Goal: Task Accomplishment & Management: Manage account settings

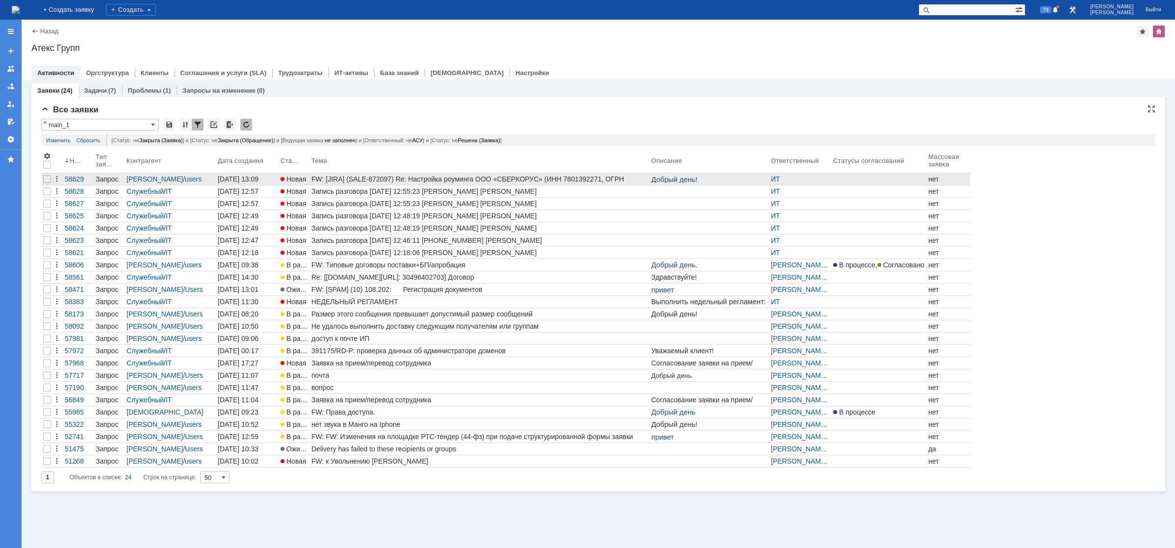
click at [409, 176] on div "FW: [JIRA] (SALE-872097) Re: Настройка роуминга ООО «СБЕРКОРУС» (ИНН 7801392271…" at bounding box center [479, 179] width 336 height 8
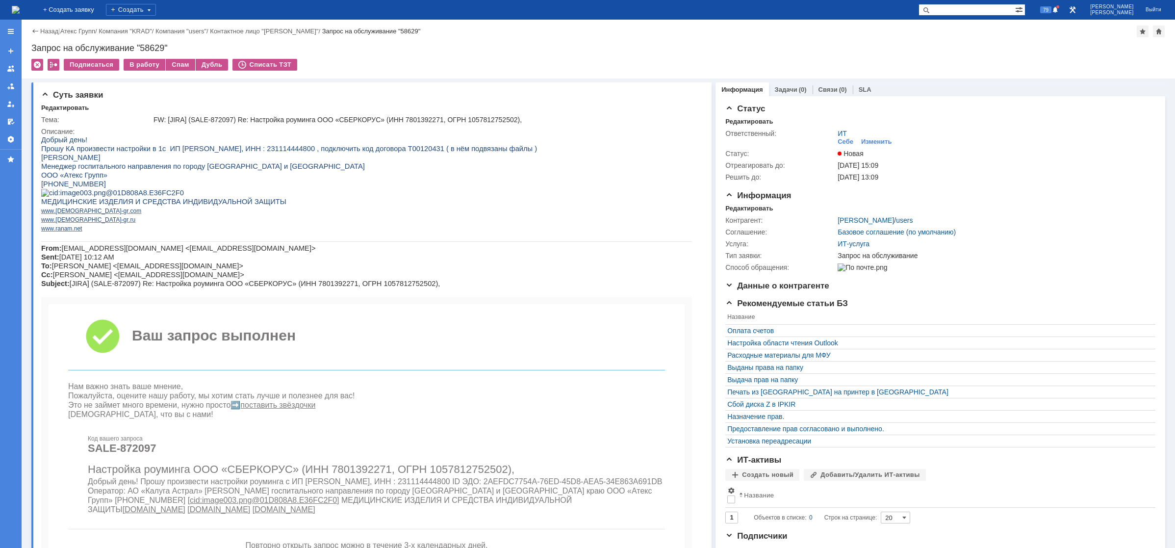
click at [20, 9] on img at bounding box center [16, 10] width 8 height 8
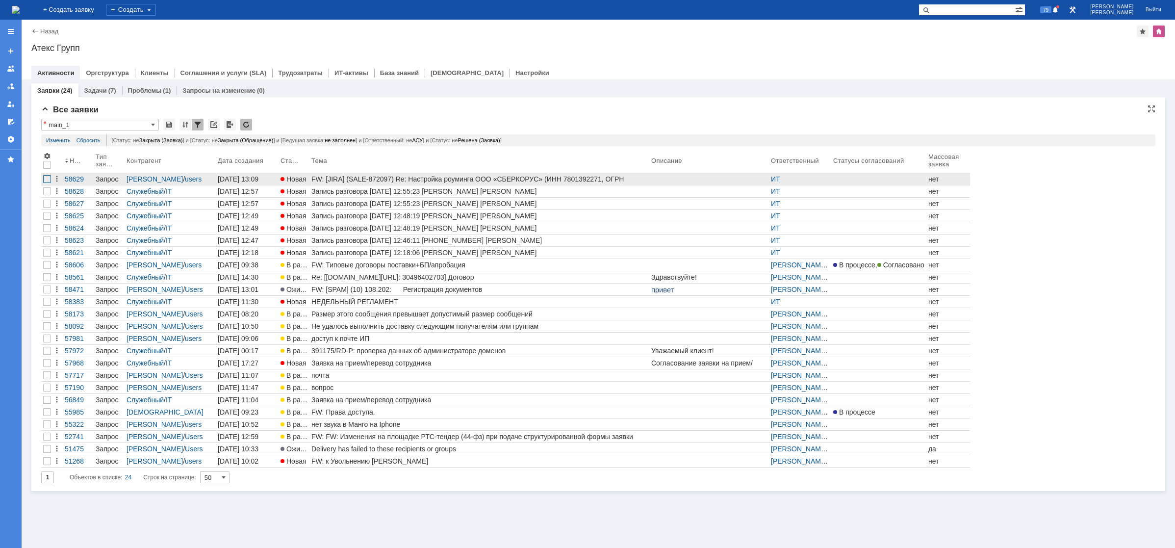
click at [47, 177] on div at bounding box center [47, 179] width 8 height 8
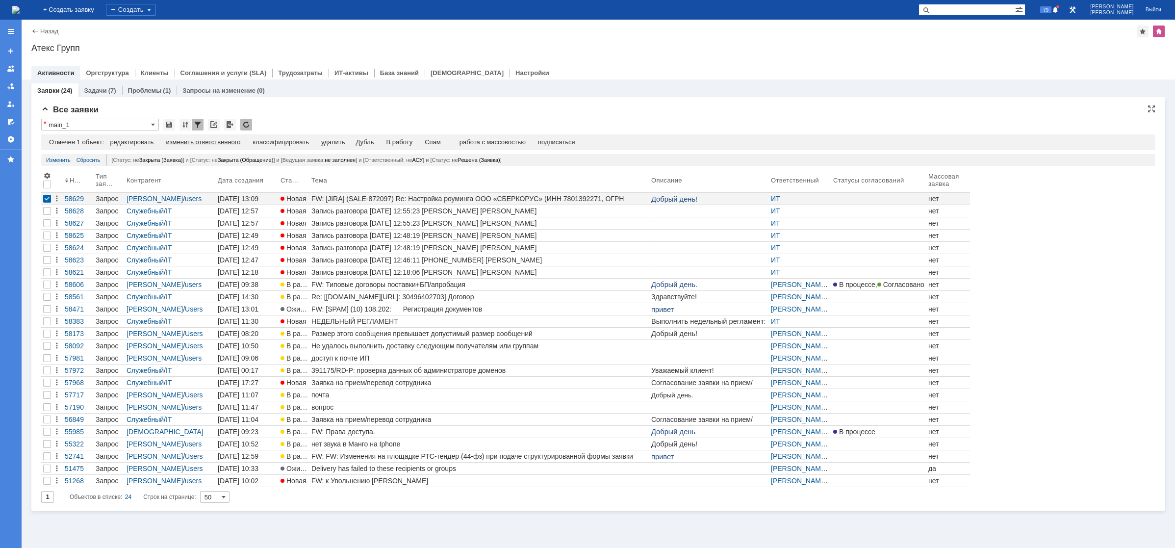
click at [233, 138] on div "изменить ответственного" at bounding box center [203, 142] width 75 height 8
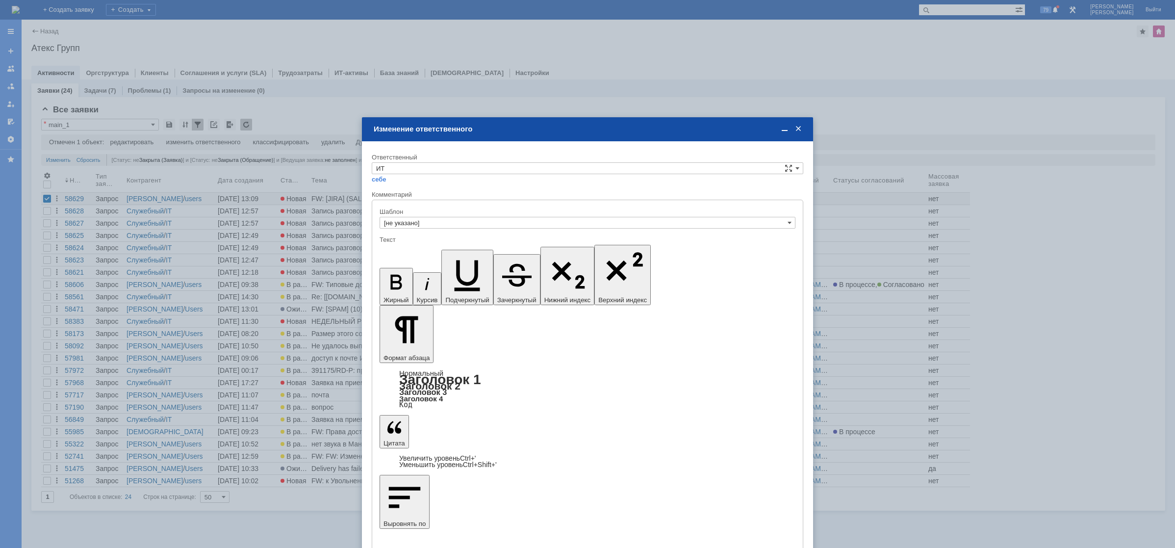
click at [416, 159] on div "Ответственный" at bounding box center [586, 157] width 429 height 6
click at [412, 167] on input "ИТ" at bounding box center [587, 168] width 431 height 12
click at [398, 250] on span "АСУ" at bounding box center [587, 250] width 423 height 8
type input "АСУ"
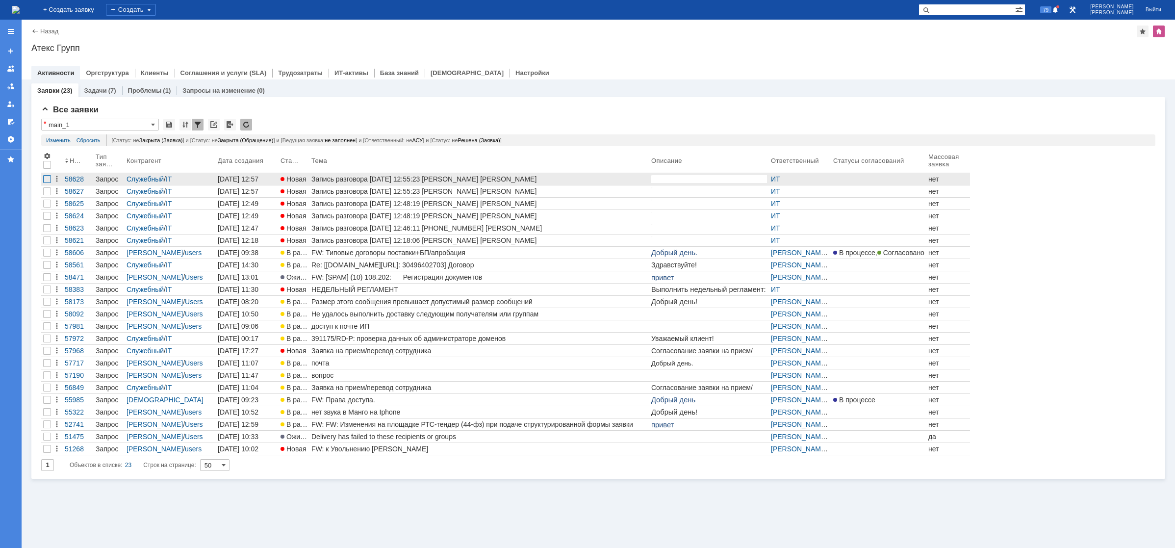
click at [46, 180] on div at bounding box center [47, 179] width 8 height 8
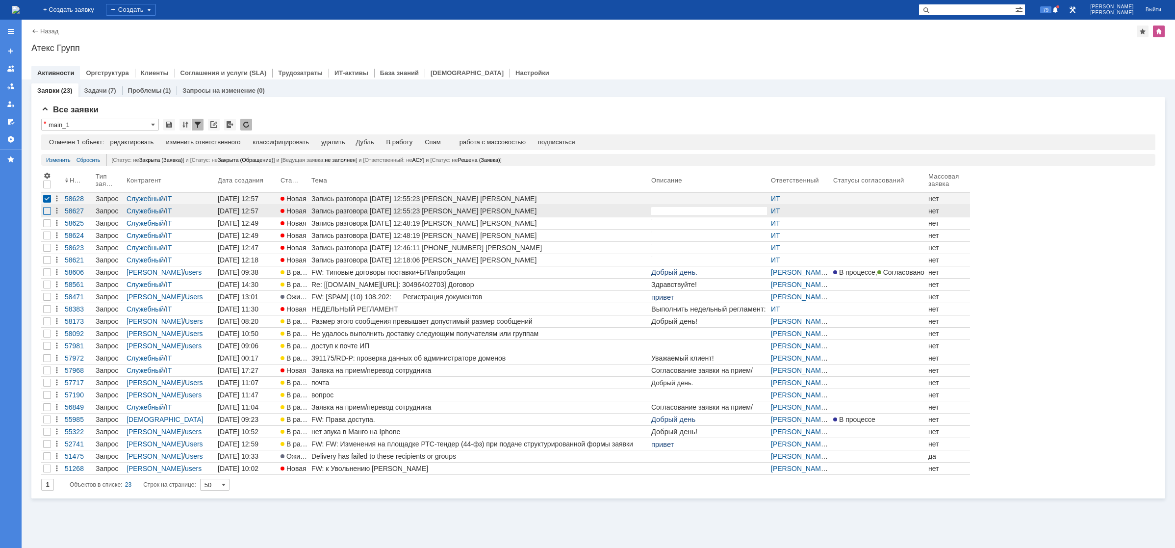
click at [48, 212] on div at bounding box center [47, 211] width 8 height 8
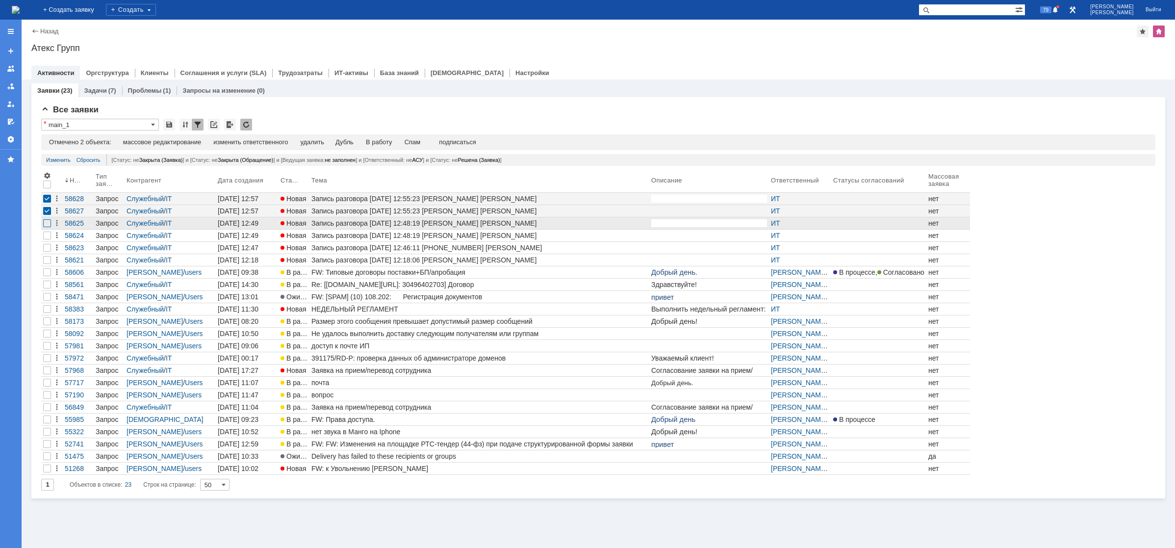
click at [48, 225] on div at bounding box center [47, 223] width 8 height 8
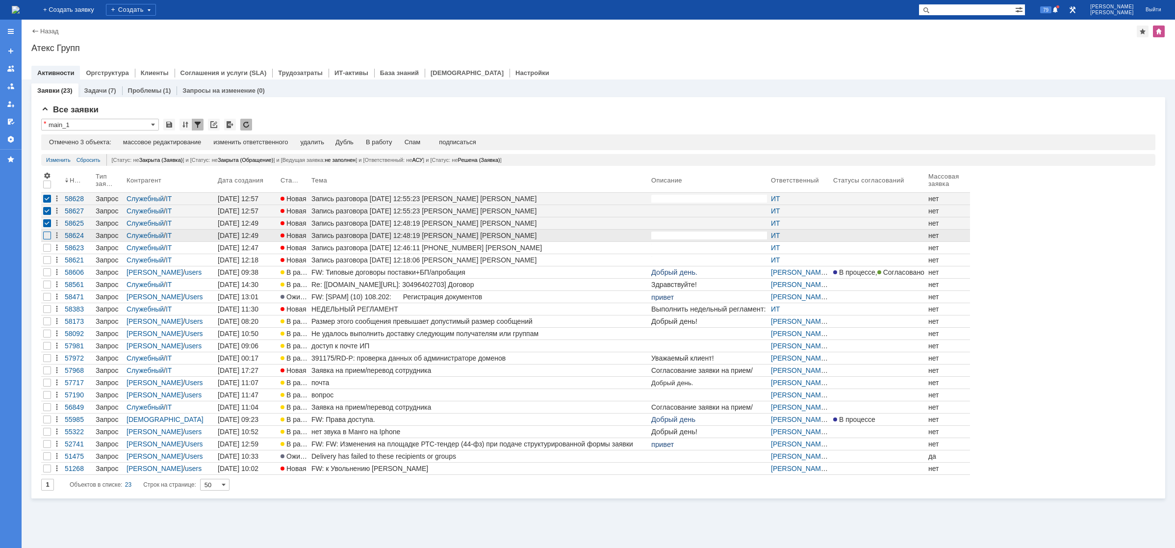
click at [49, 232] on div at bounding box center [47, 235] width 8 height 8
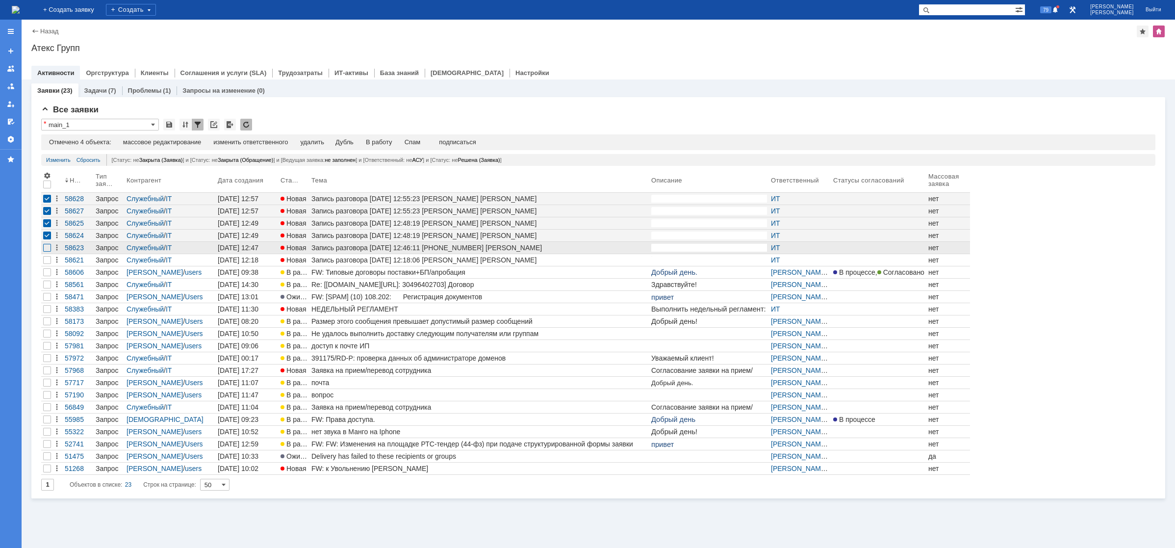
click at [47, 250] on div at bounding box center [47, 248] width 8 height 8
click at [420, 143] on div "Спам" at bounding box center [416, 142] width 16 height 8
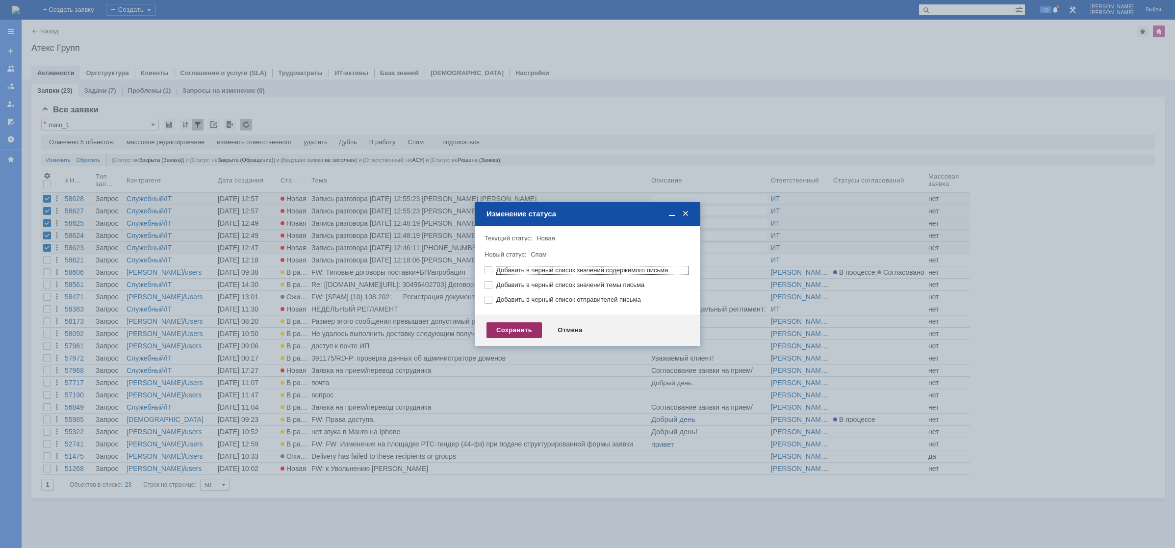
click at [506, 329] on div "Сохранить" at bounding box center [513, 330] width 55 height 16
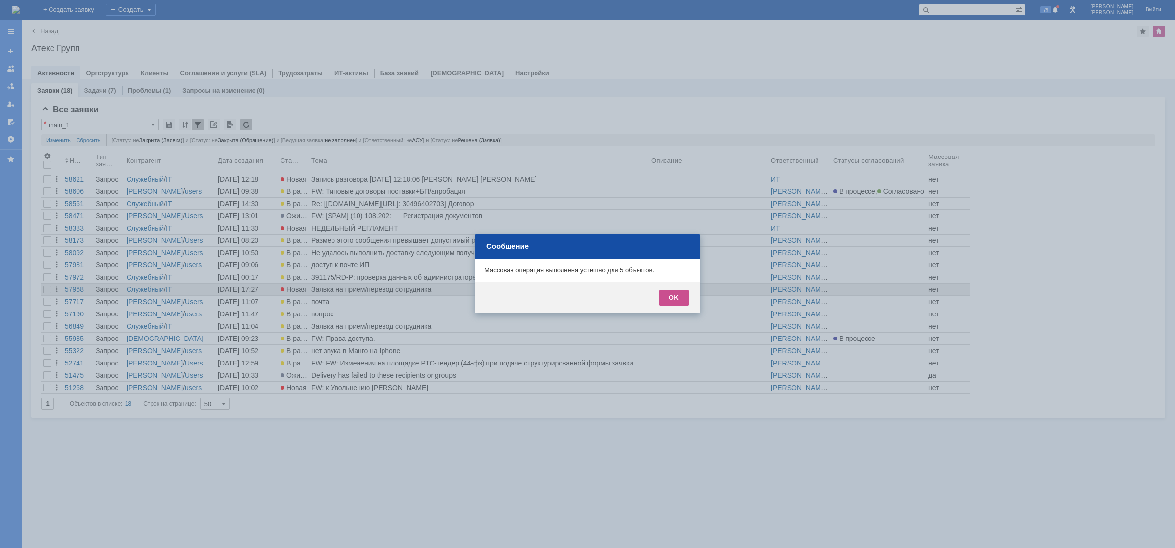
click at [673, 293] on div "OK" at bounding box center [673, 298] width 29 height 16
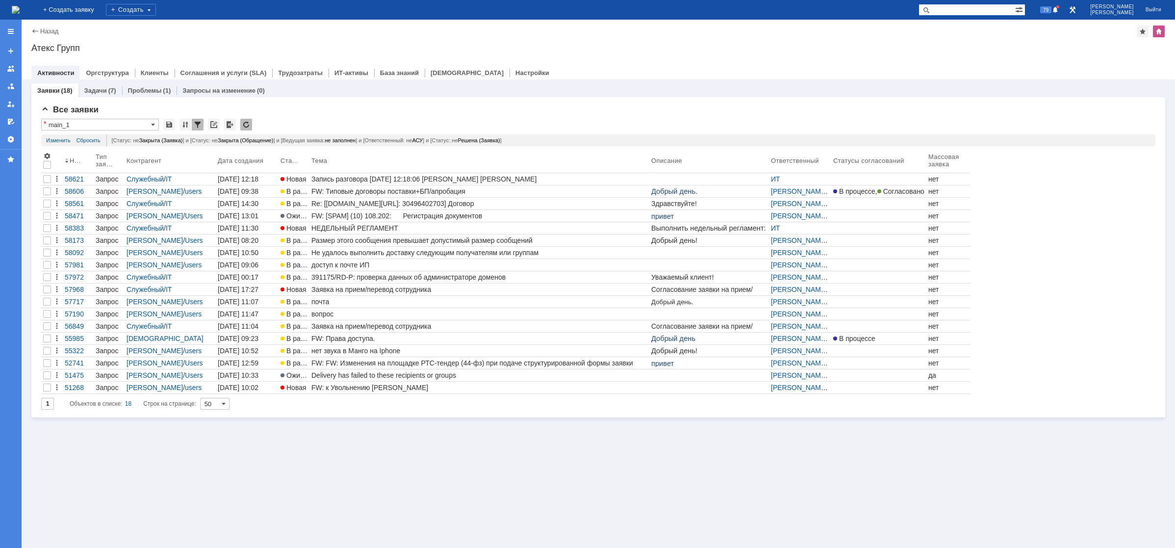
click at [20, 11] on img at bounding box center [16, 10] width 8 height 8
click at [366, 491] on div "Заявки (18) Задачи (7) Проблемы (1) Запросы на изменение (0) Все заявки * main_…" at bounding box center [598, 313] width 1153 height 468
drag, startPoint x: 153, startPoint y: 123, endPoint x: 149, endPoint y: 126, distance: 5.5
click at [153, 124] on span at bounding box center [153, 125] width 4 height 8
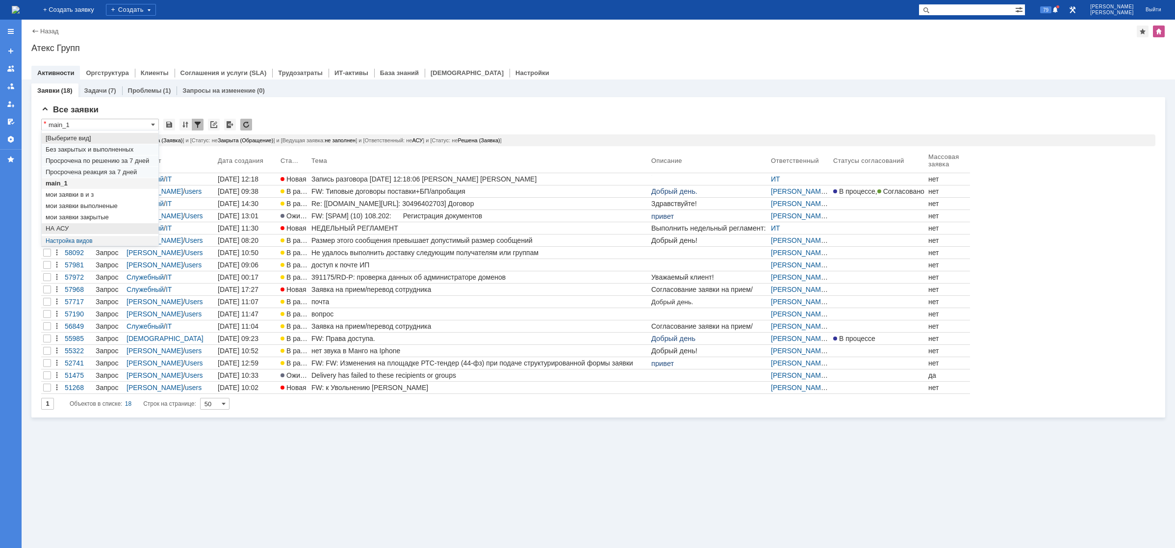
click at [68, 228] on span "НА АСУ" at bounding box center [100, 229] width 109 height 8
type input "НА АСУ"
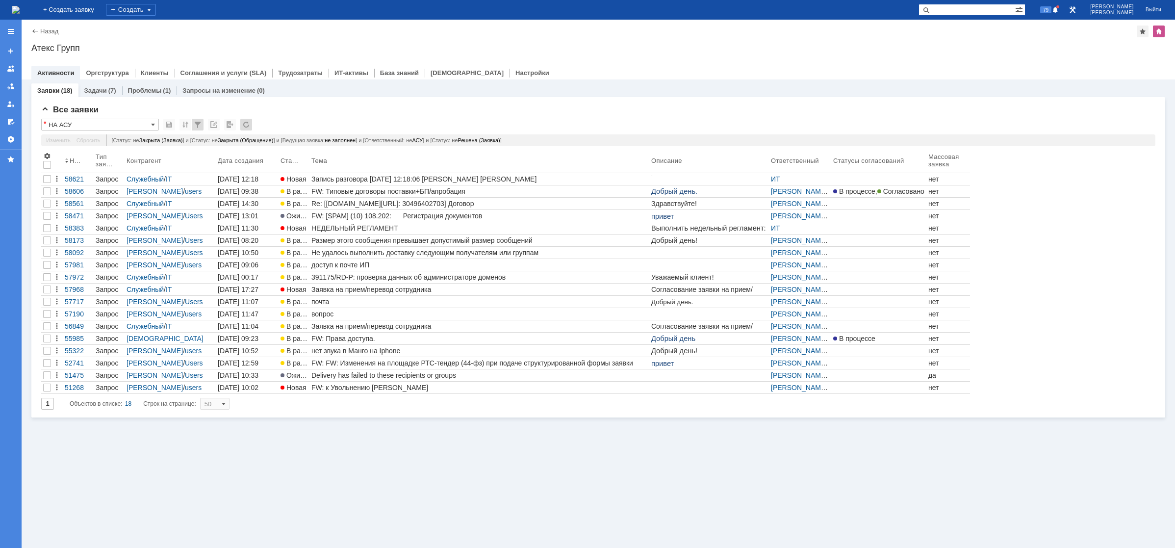
type input "20"
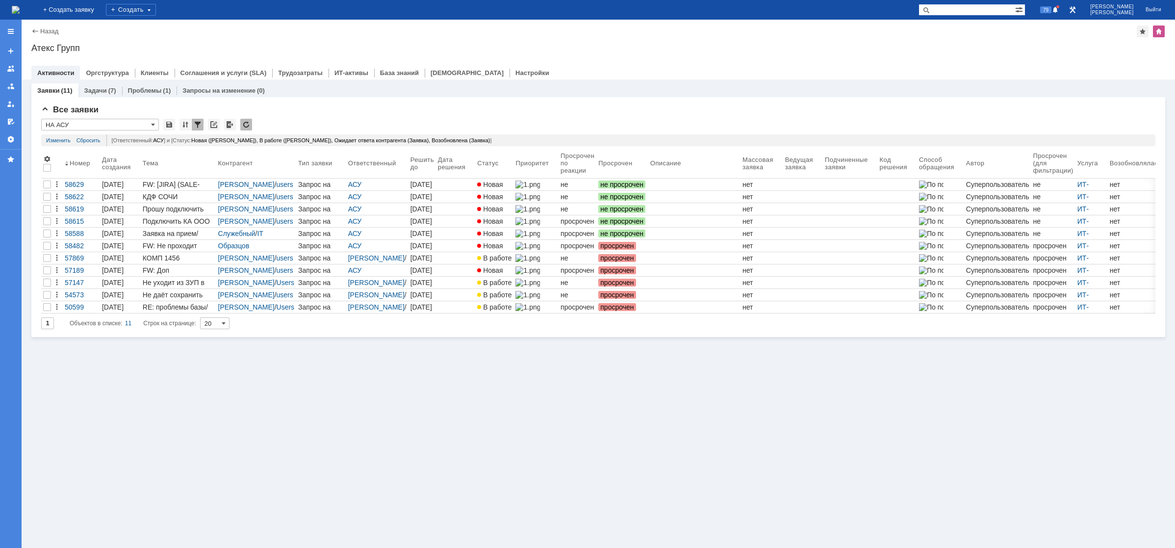
type input "НА АСУ"
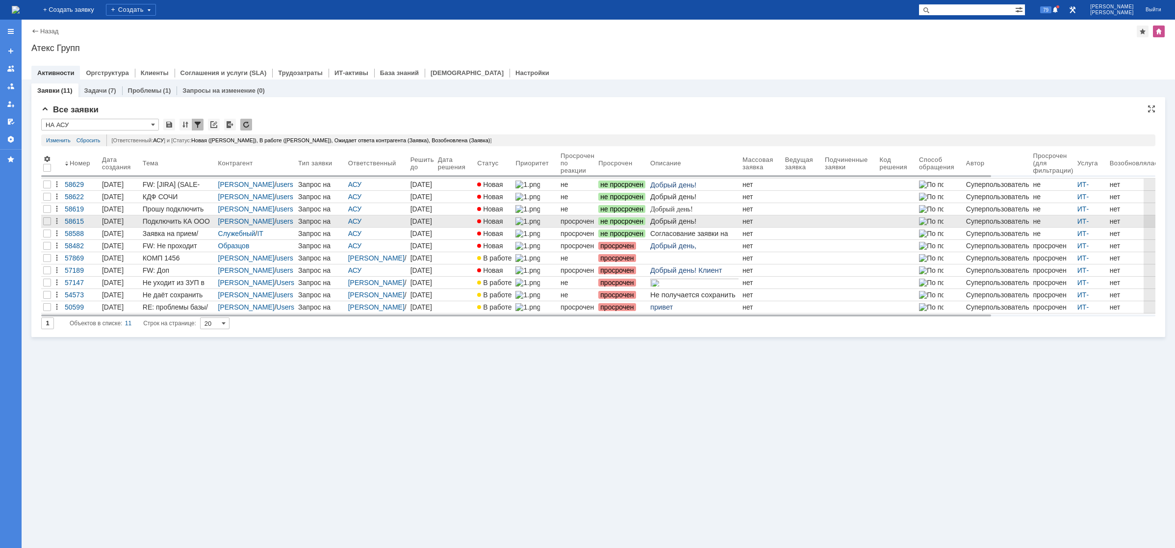
click at [298, 224] on div "Запрос на обслуживание" at bounding box center [321, 221] width 46 height 8
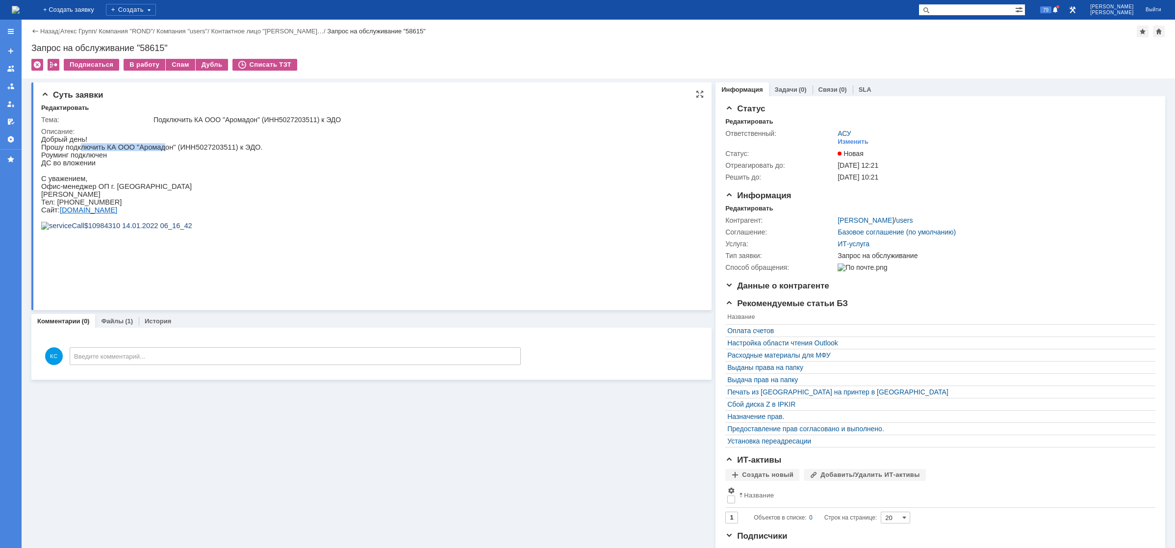
drag, startPoint x: 78, startPoint y: 149, endPoint x: 149, endPoint y: 154, distance: 70.8
click at [153, 151] on span "Прошу подключить КА ООО "Аромадон" (ИНН5027203511) к ЭДО." at bounding box center [152, 147] width 222 height 8
drag, startPoint x: 72, startPoint y: 159, endPoint x: 106, endPoint y: 159, distance: 34.8
click at [106, 159] on p "Роуминг подключен" at bounding box center [152, 155] width 222 height 8
drag, startPoint x: 48, startPoint y: 169, endPoint x: 82, endPoint y: 167, distance: 33.9
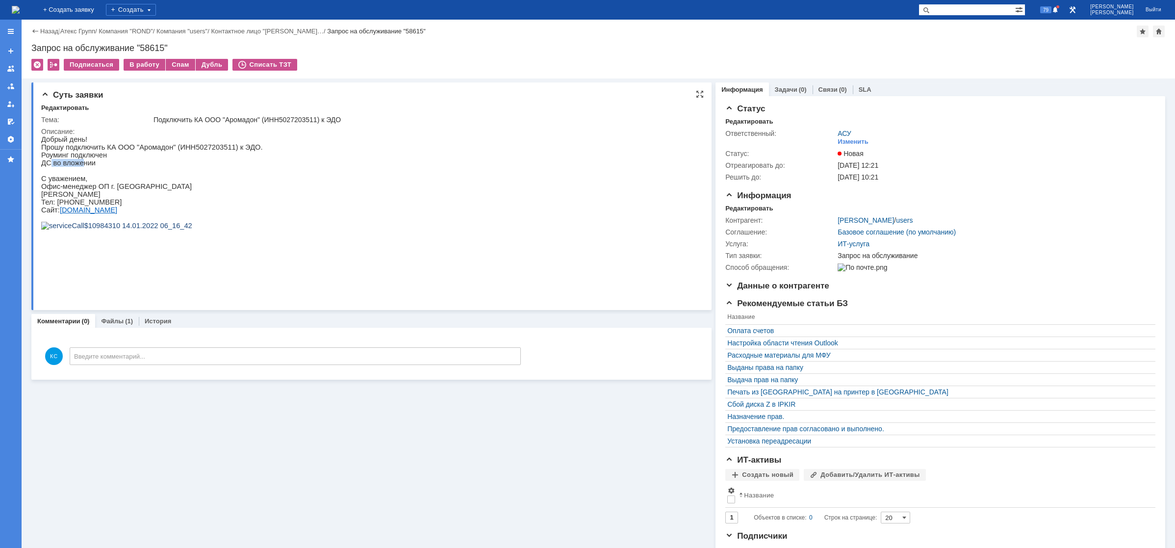
click at [82, 167] on span "ДС во вложении" at bounding box center [68, 163] width 54 height 8
click at [113, 324] on link "Файлы" at bounding box center [112, 320] width 23 height 7
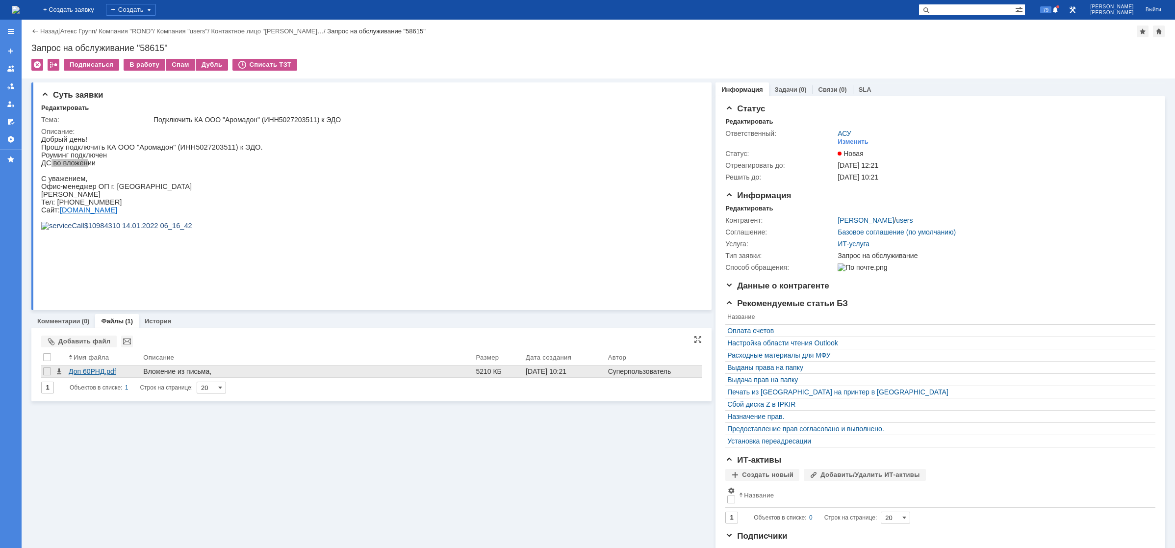
click at [105, 371] on div "Доп 60РНД.pdf" at bounding box center [104, 371] width 71 height 8
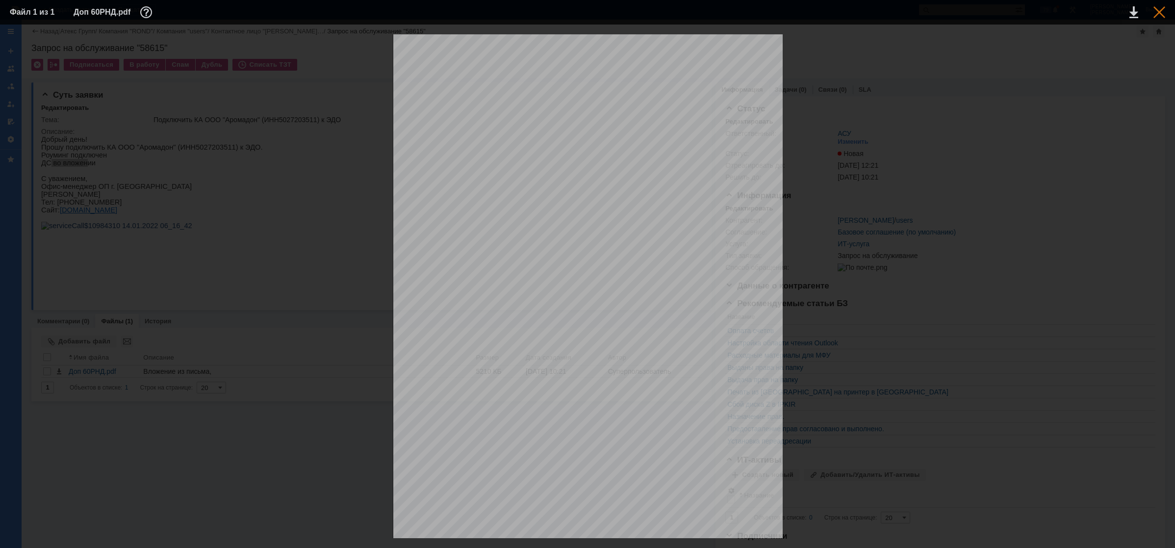
click at [1158, 13] on div at bounding box center [1159, 12] width 12 height 12
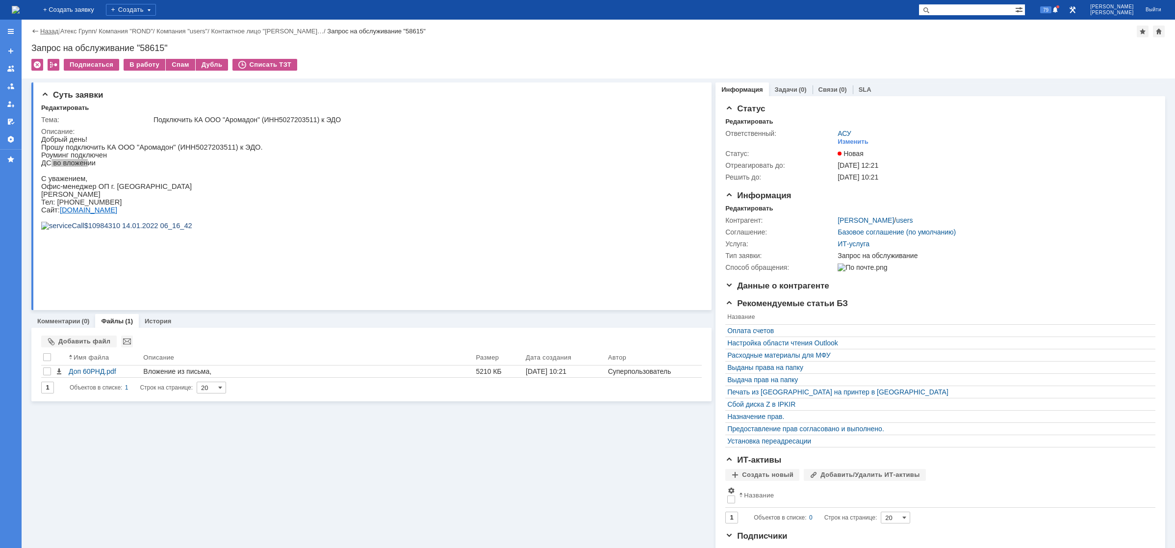
click at [49, 34] on link "Назад" at bounding box center [49, 30] width 18 height 7
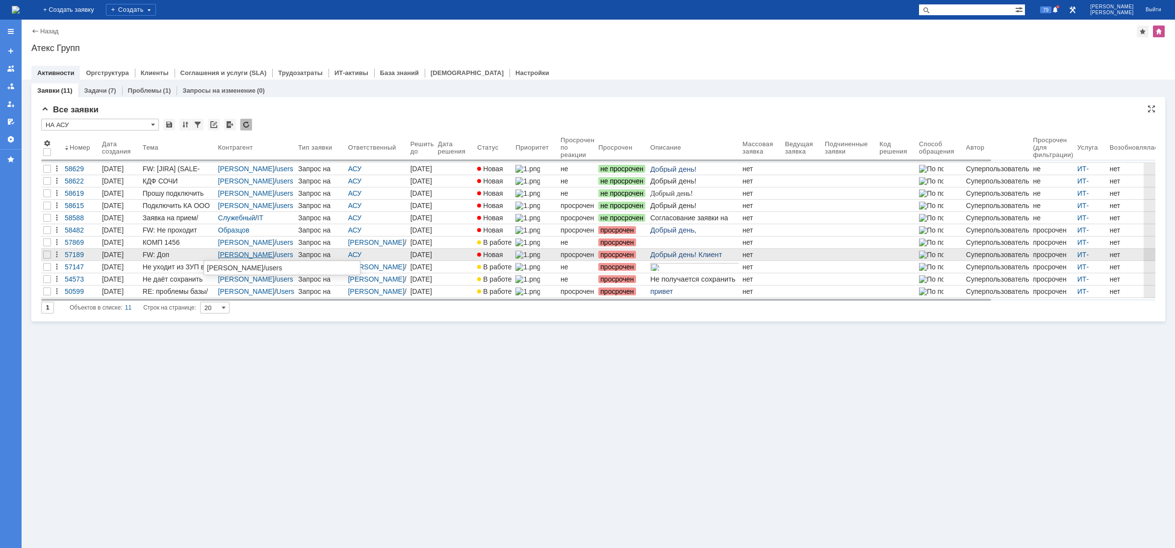
click at [218, 257] on link "[PERSON_NAME]" at bounding box center [246, 255] width 56 height 8
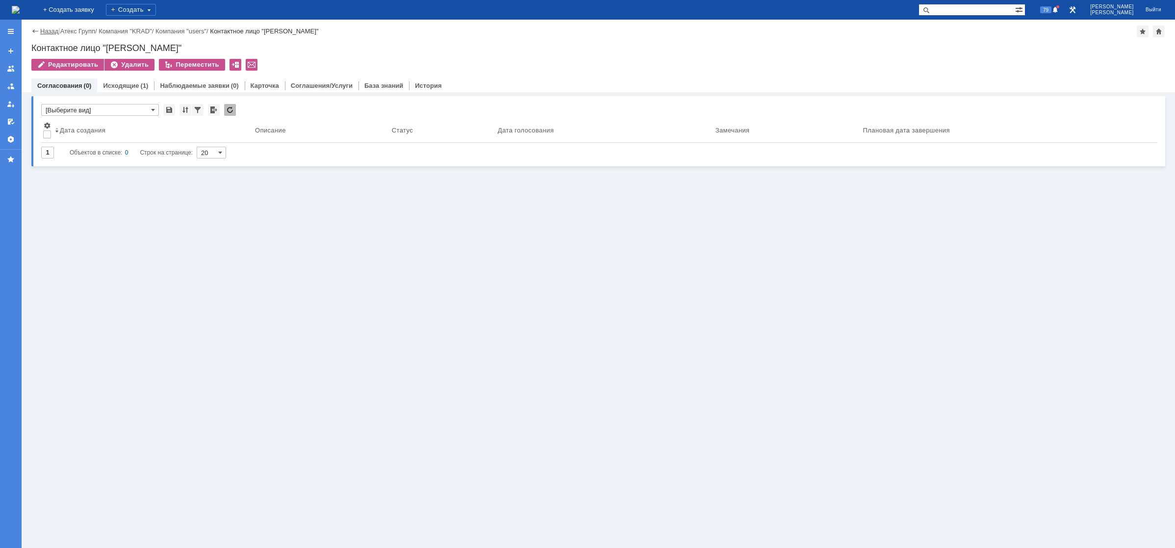
click at [45, 30] on link "Назад" at bounding box center [49, 30] width 18 height 7
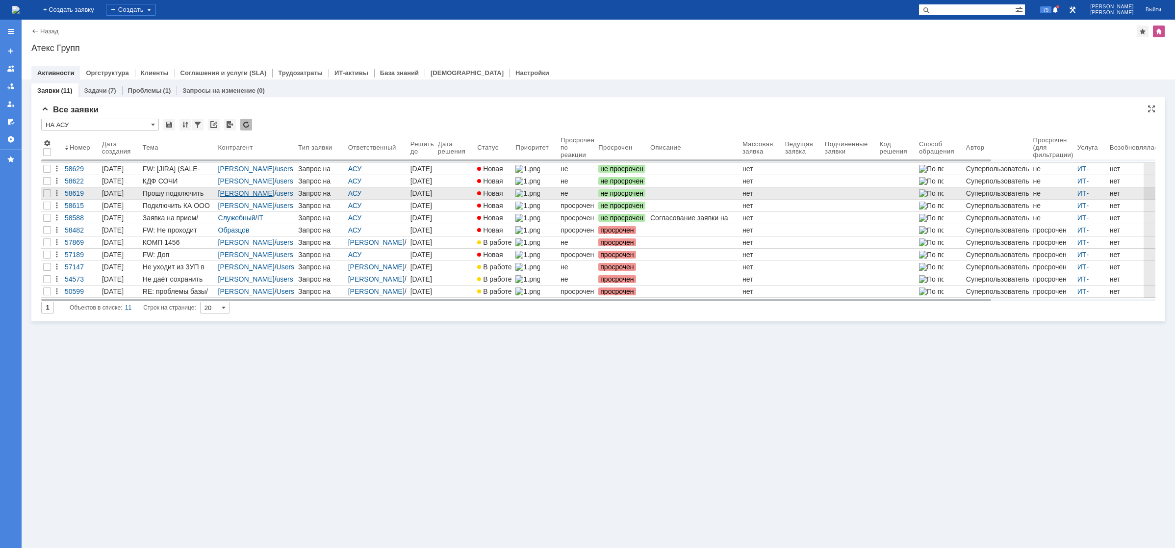
click at [225, 194] on link "[PERSON_NAME]" at bounding box center [246, 193] width 56 height 8
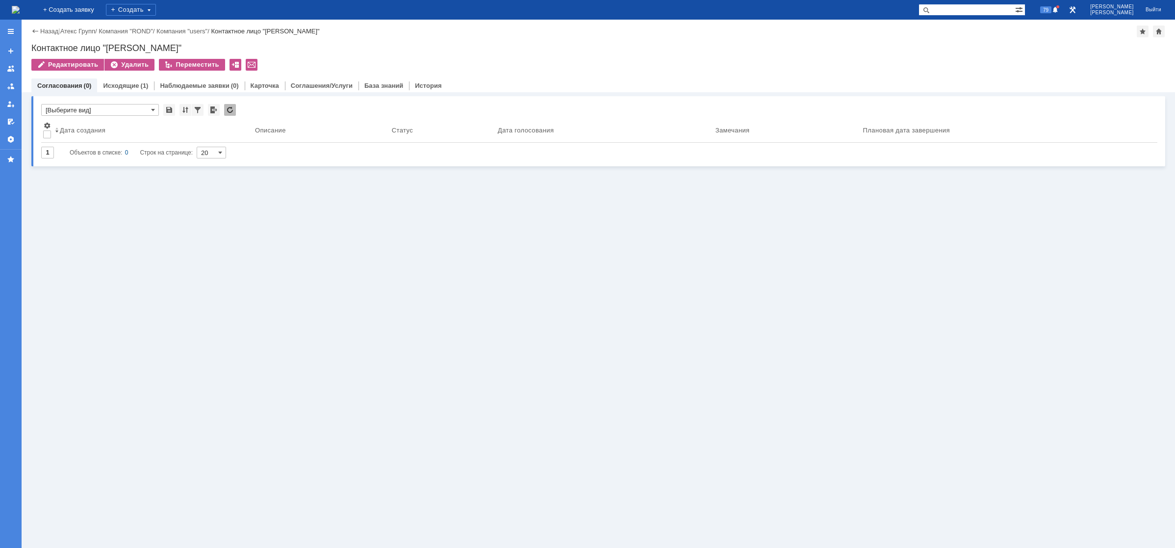
click at [20, 14] on img at bounding box center [16, 10] width 8 height 8
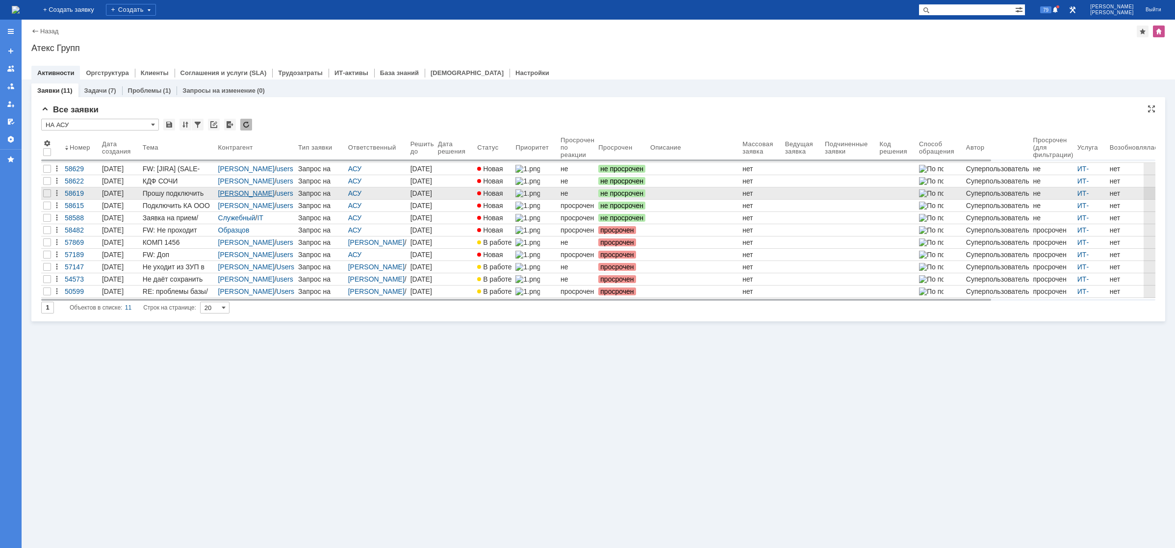
click at [218, 191] on link "[PERSON_NAME]" at bounding box center [246, 193] width 56 height 8
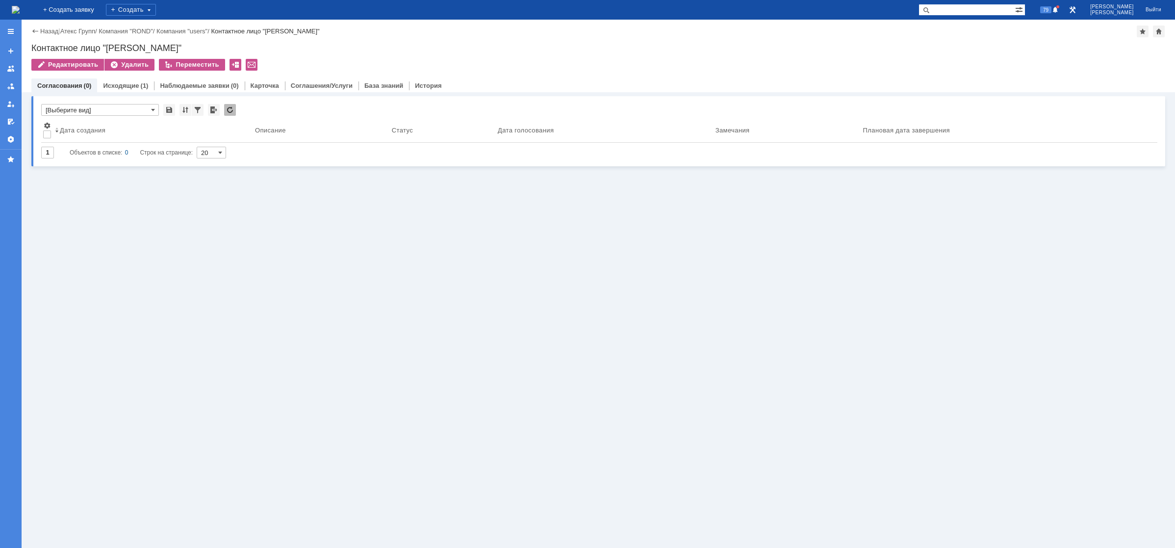
click at [20, 11] on img at bounding box center [16, 10] width 8 height 8
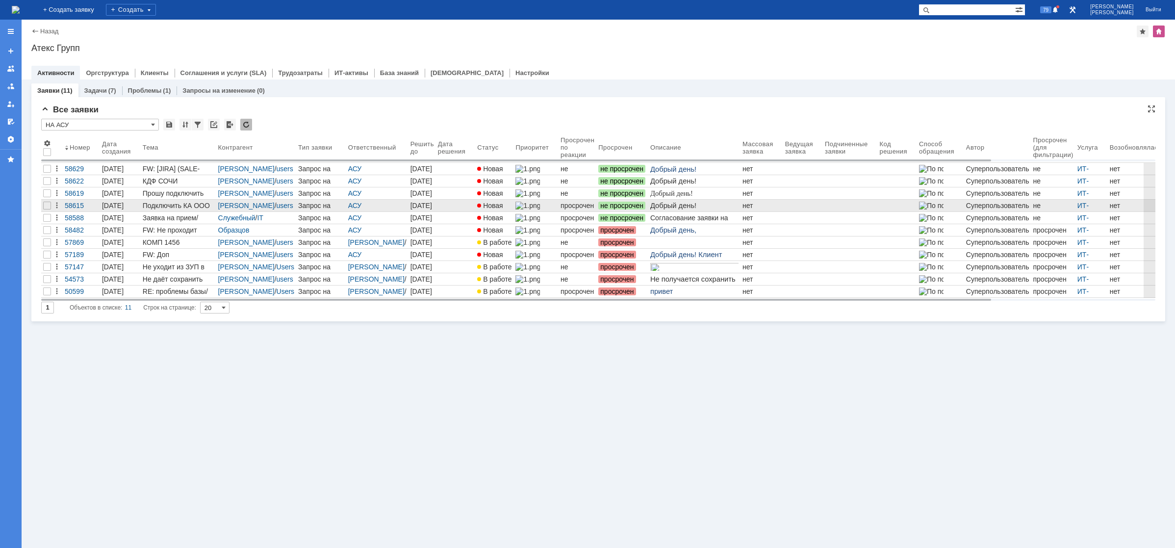
click at [298, 204] on div "Запрос на обслуживание" at bounding box center [321, 205] width 46 height 8
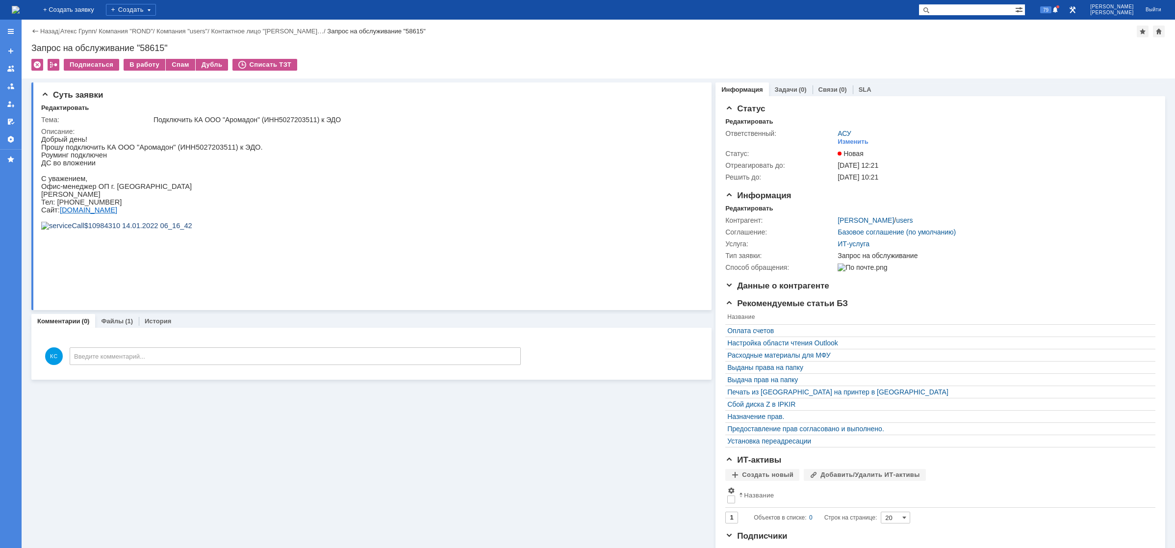
click at [20, 8] on img at bounding box center [16, 10] width 8 height 8
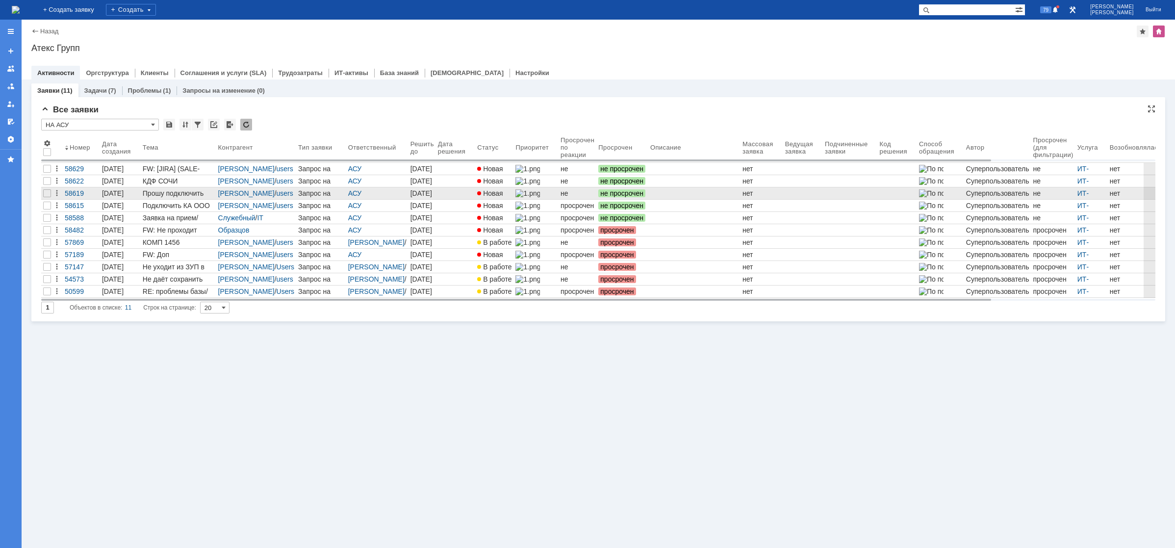
click at [298, 194] on div "Запрос на обслуживание" at bounding box center [321, 193] width 46 height 8
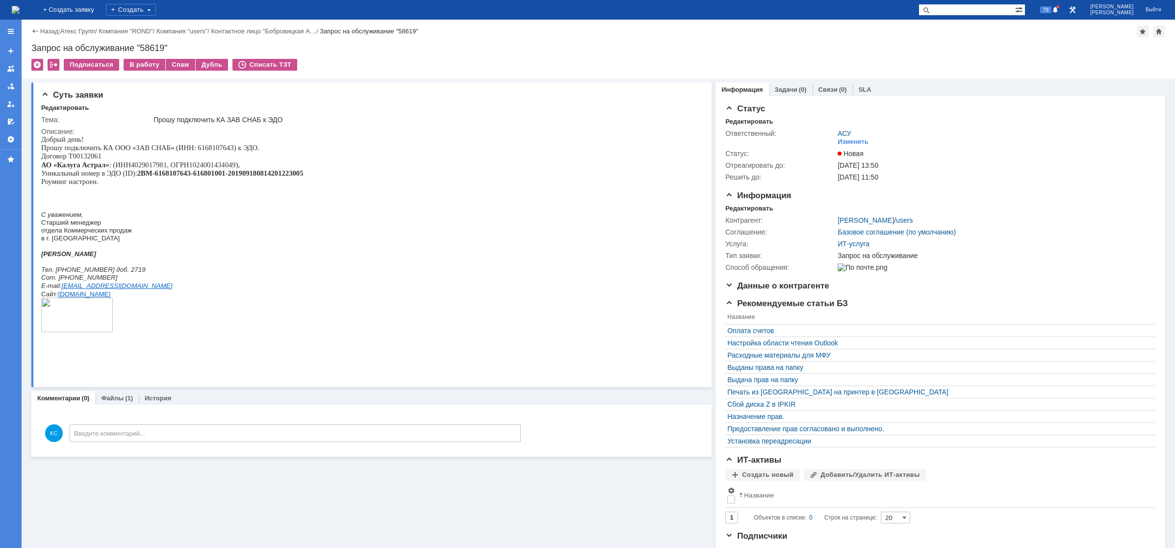
click at [20, 6] on img at bounding box center [16, 10] width 8 height 8
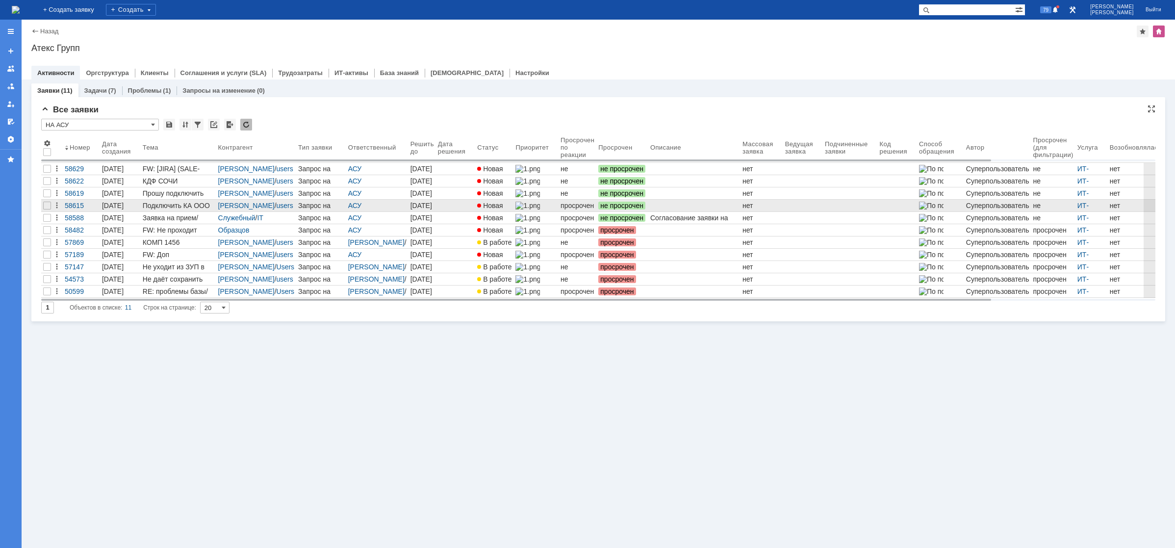
click at [298, 207] on div "Запрос на обслуживание" at bounding box center [321, 205] width 46 height 8
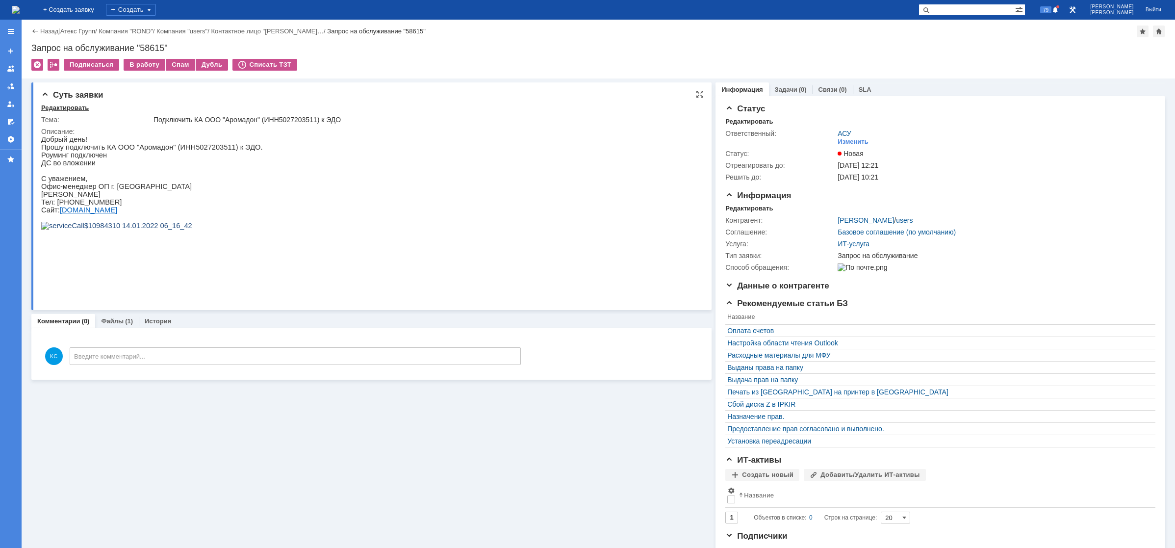
click at [65, 105] on div "Редактировать" at bounding box center [65, 108] width 48 height 8
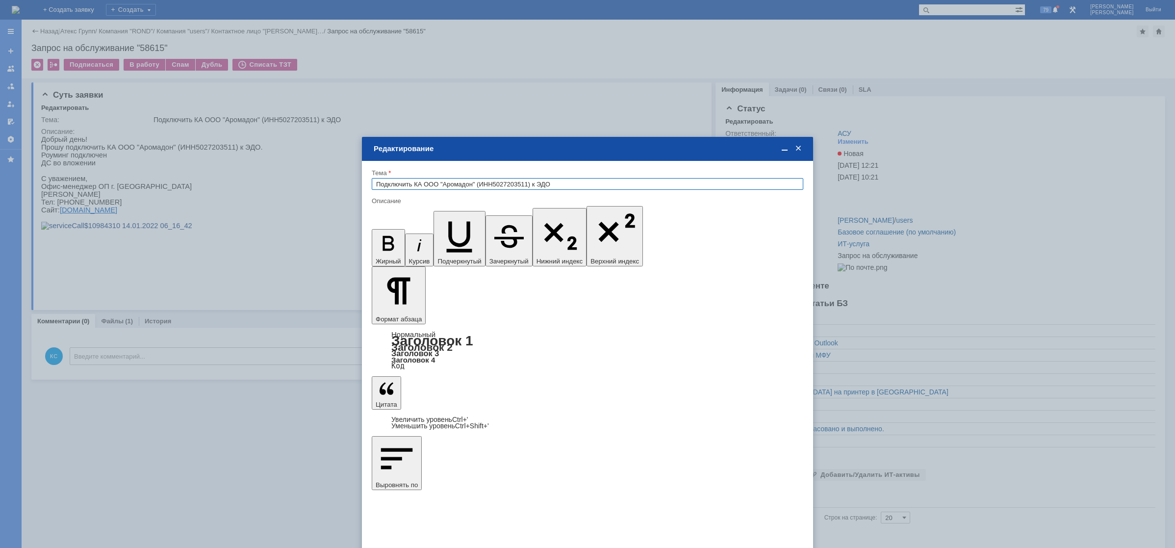
click at [427, 147] on div "Редактирование" at bounding box center [588, 148] width 429 height 9
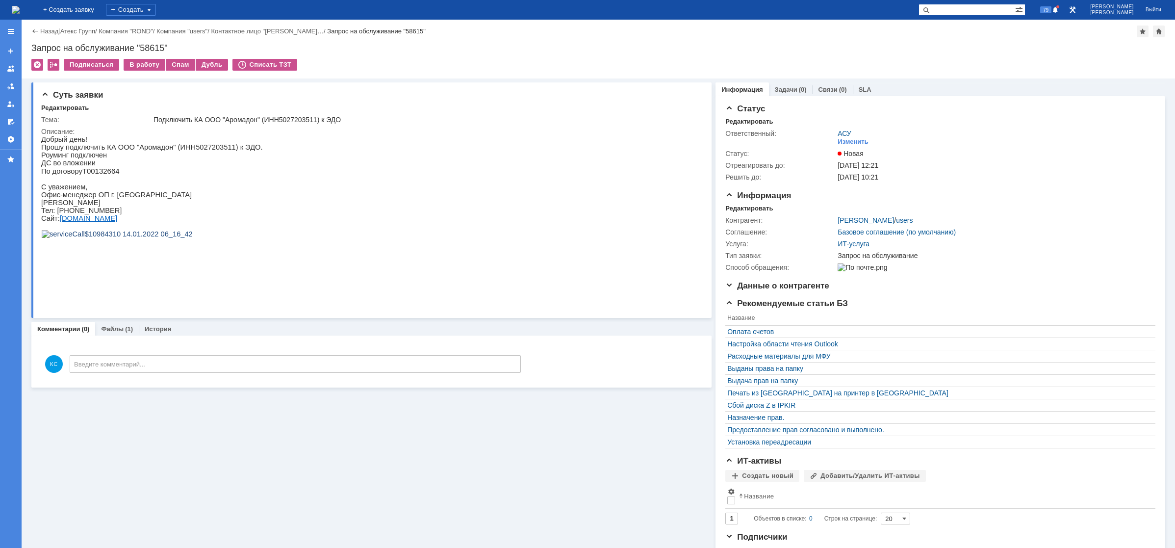
click at [20, 6] on img at bounding box center [16, 10] width 8 height 8
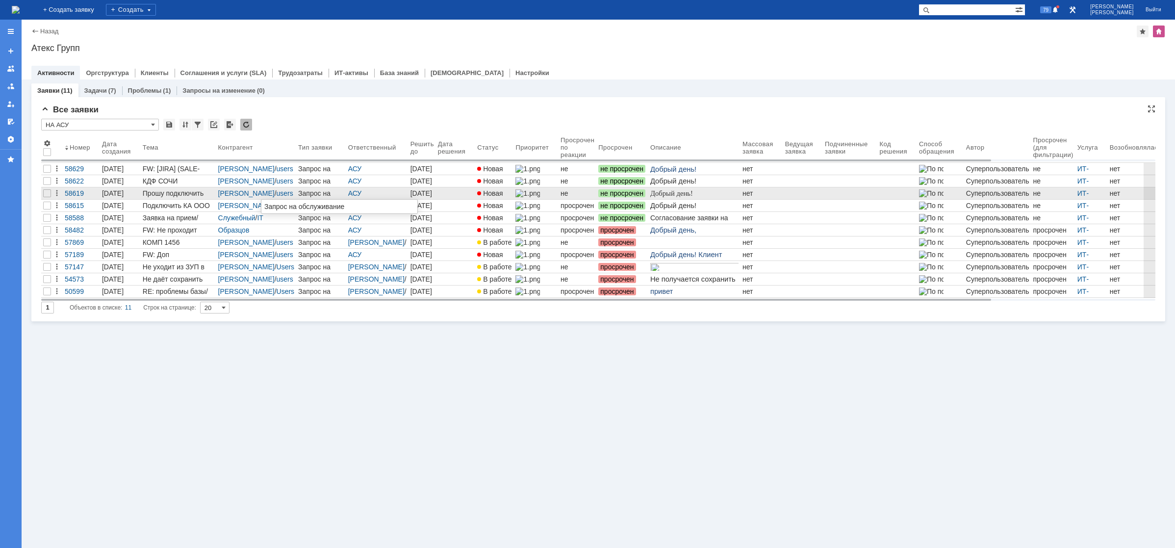
click at [298, 191] on div "Запрос на обслуживание" at bounding box center [321, 193] width 46 height 8
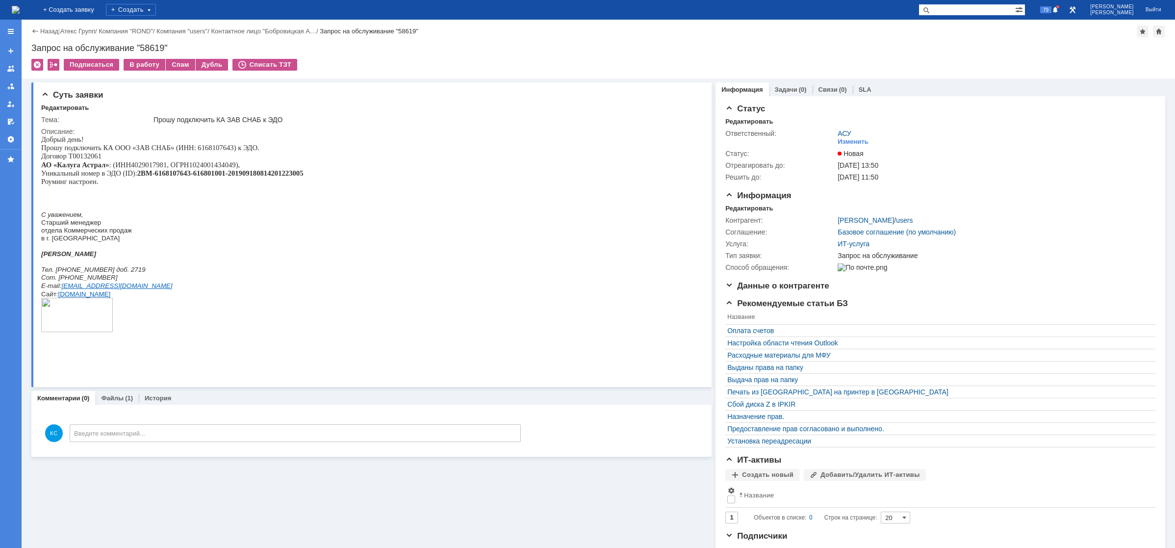
click at [20, 18] on div "На домашнюю" at bounding box center [16, 10] width 8 height 20
click at [20, 12] on img at bounding box center [16, 10] width 8 height 8
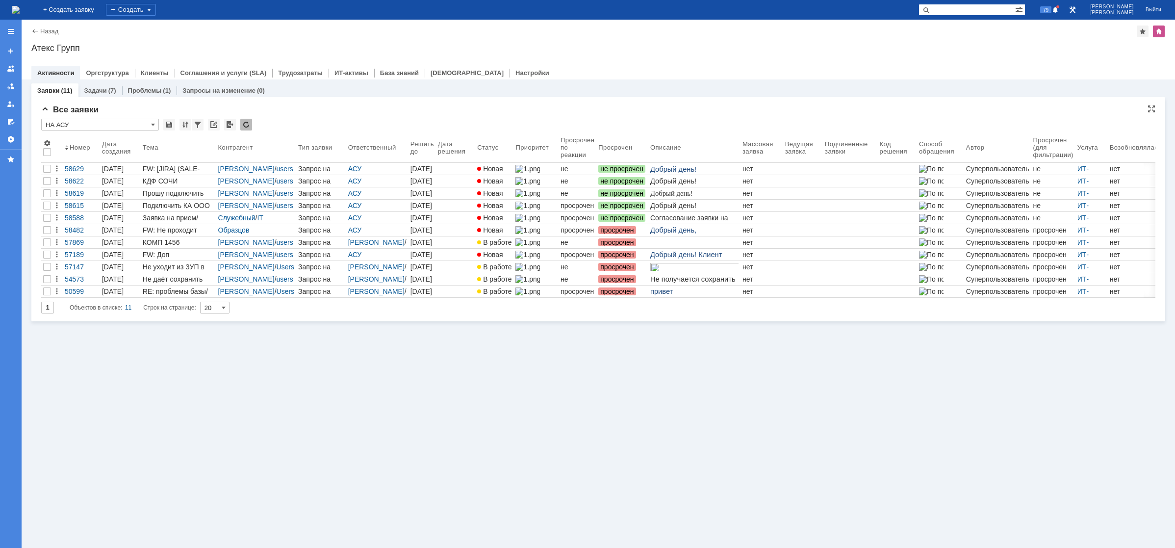
click at [119, 122] on input "НА АСУ" at bounding box center [100, 125] width 118 height 12
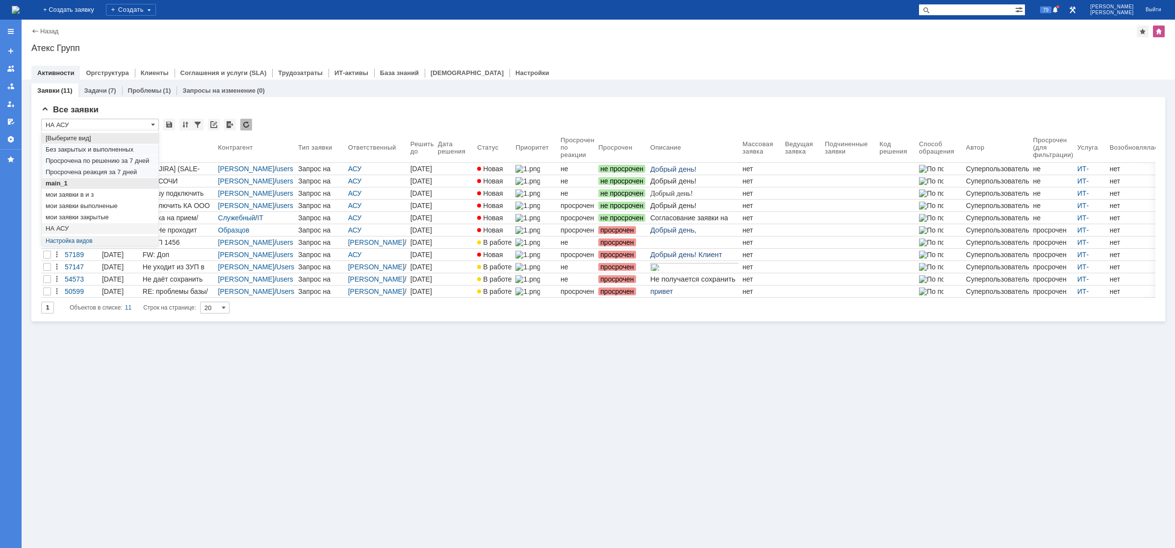
click at [75, 184] on span "main_1" at bounding box center [100, 183] width 109 height 8
type input "main_1"
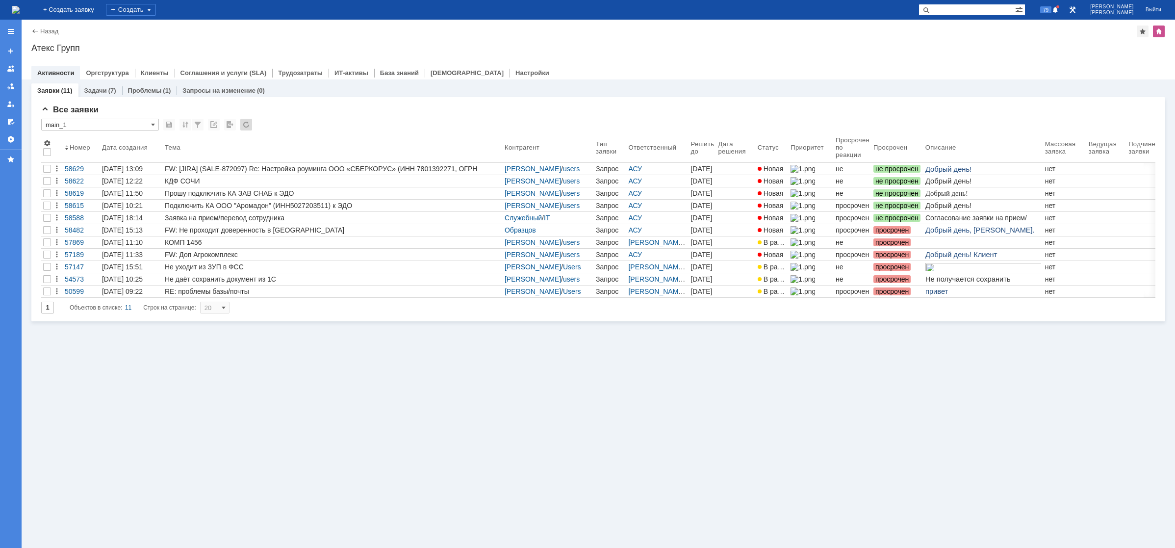
type input "50"
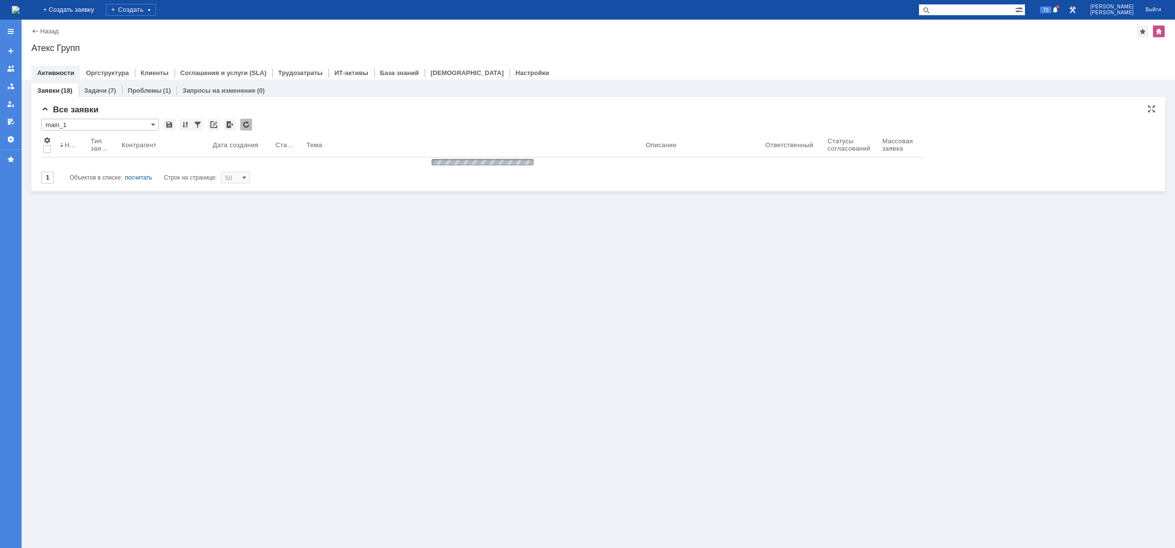
type input "main_1"
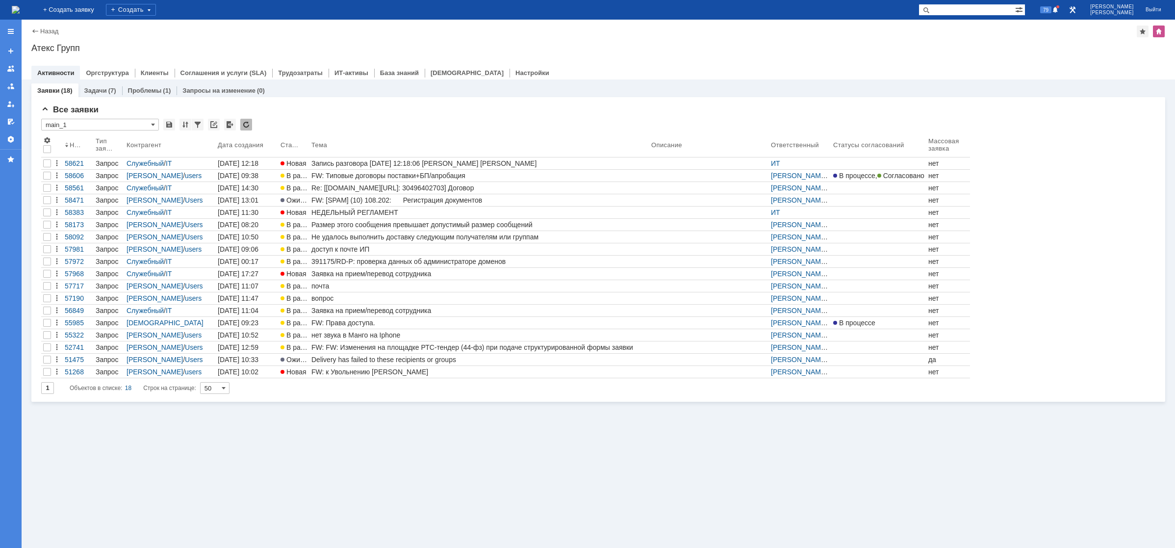
click at [20, 13] on img at bounding box center [16, 10] width 8 height 8
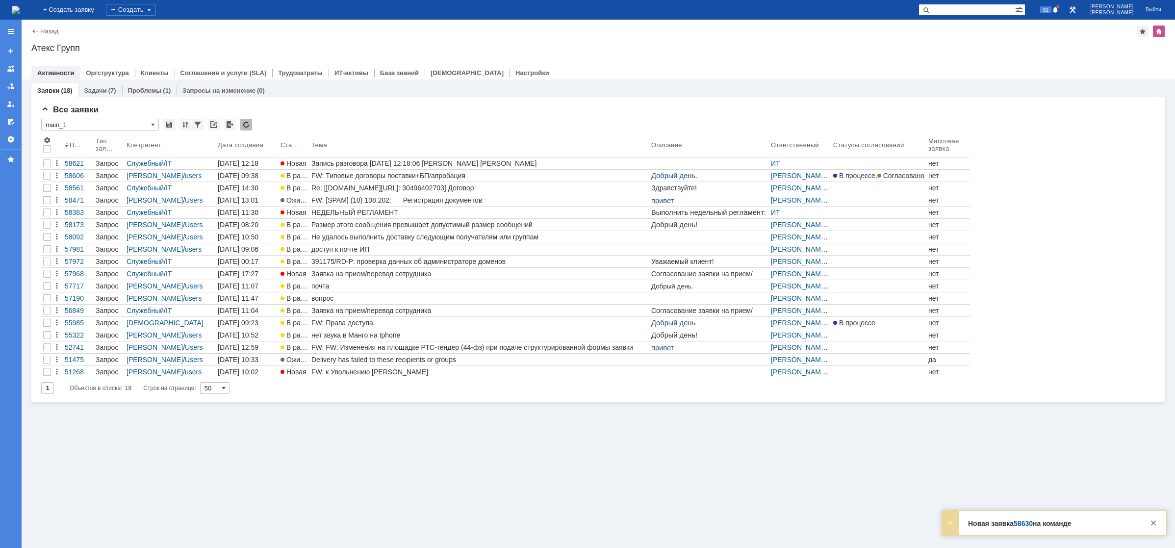
click at [20, 6] on img at bounding box center [16, 10] width 8 height 8
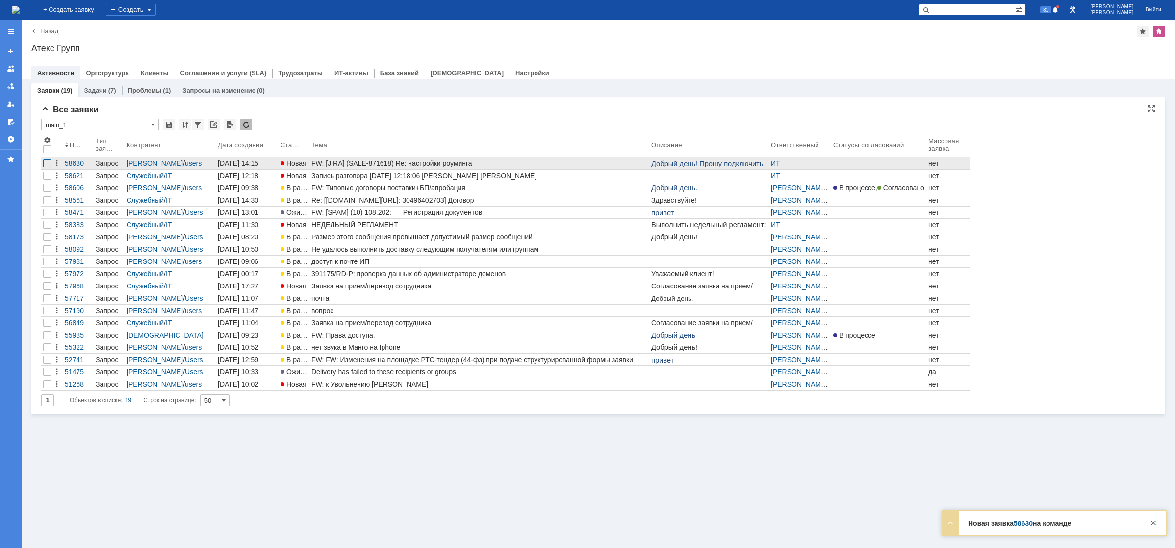
click at [44, 161] on div at bounding box center [47, 163] width 8 height 8
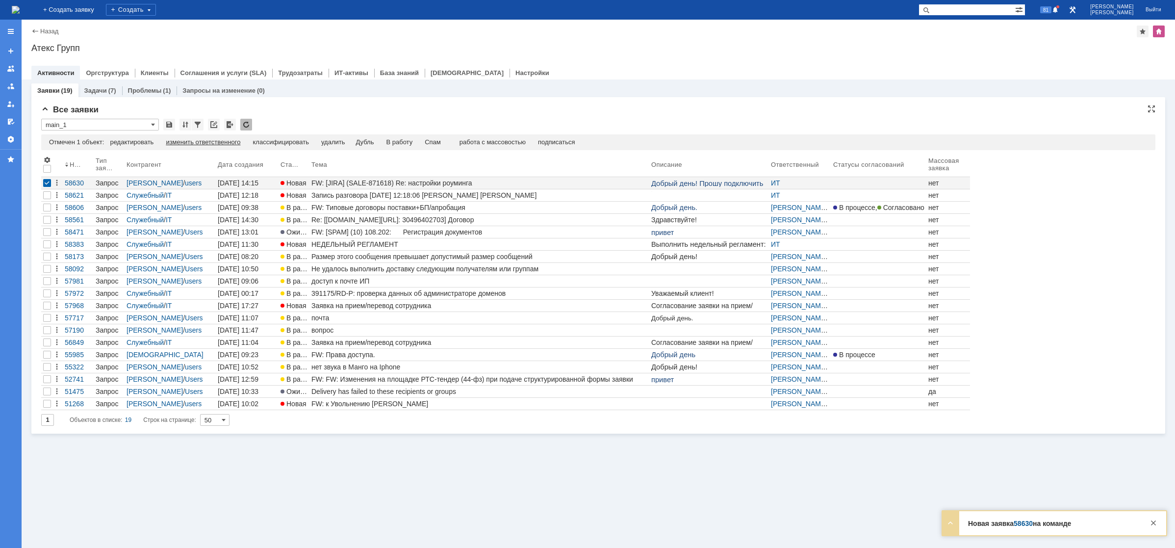
click at [189, 144] on div "изменить ответственного" at bounding box center [203, 142] width 75 height 8
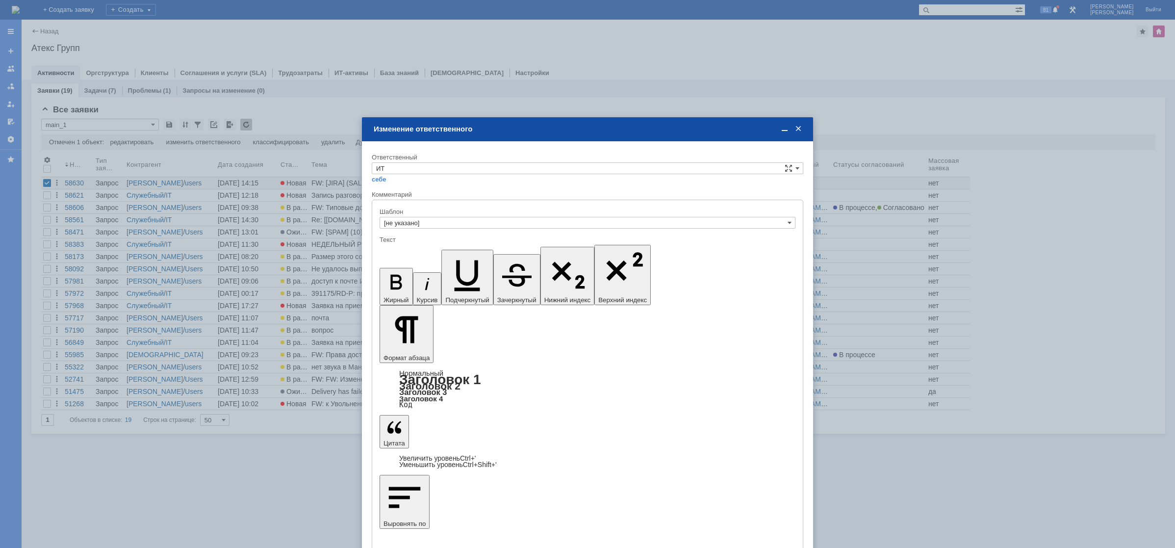
click at [421, 175] on div "себе своей команде" at bounding box center [587, 178] width 431 height 9
click at [421, 169] on input "ИТ" at bounding box center [587, 168] width 431 height 12
click at [387, 249] on span "АСУ" at bounding box center [587, 250] width 423 height 8
type input "АСУ"
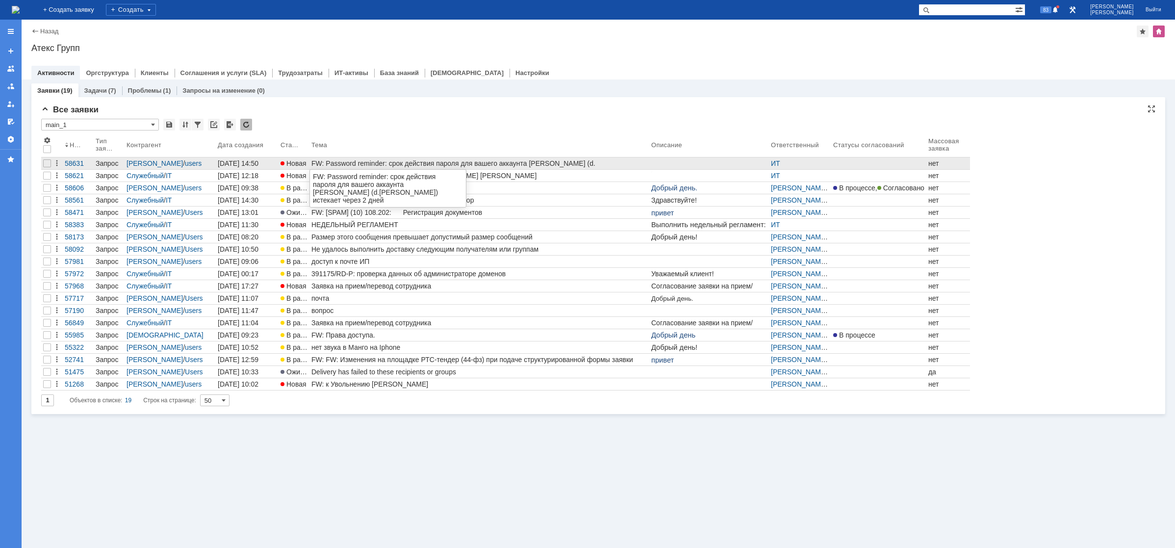
click at [324, 164] on div "FW: Password reminder: срок действия пароля для вашего аккаунта Иванов Дмитрий …" at bounding box center [479, 163] width 336 height 8
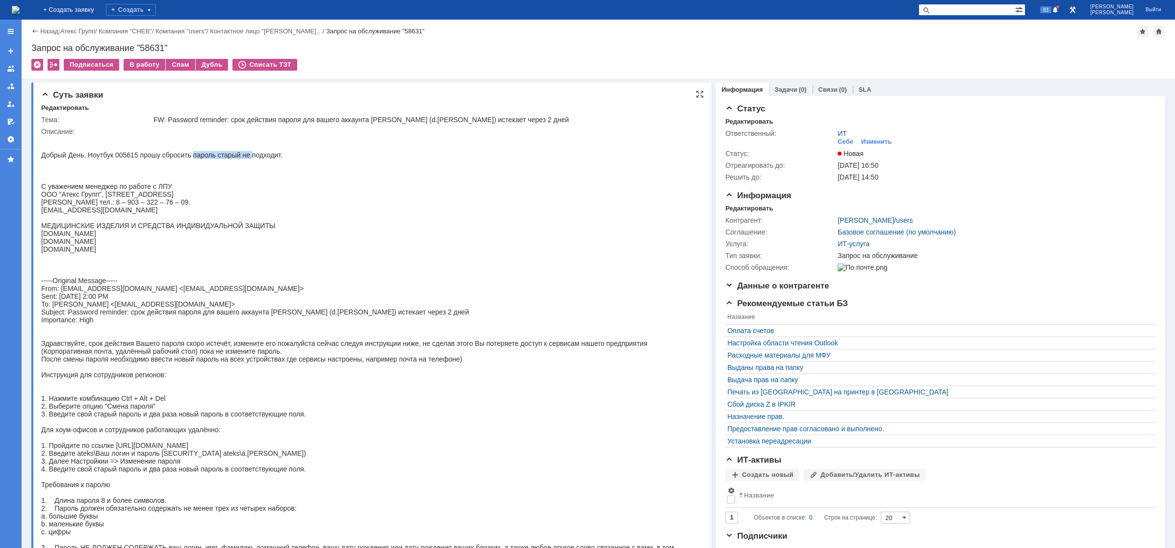
drag, startPoint x: 195, startPoint y: 156, endPoint x: 251, endPoint y: 156, distance: 56.9
click at [251, 156] on body "Добрый День. Ноутбук 005615 прошу сбросить пароль старый не подходит. С уважени…" at bounding box center [364, 370] width 647 height 471
drag, startPoint x: 254, startPoint y: 156, endPoint x: 282, endPoint y: 156, distance: 27.9
click at [281, 156] on body "Добрый День. Ноутбук 005615 прошу сбросить пароль старый не подходит. С уважени…" at bounding box center [364, 370] width 647 height 471
drag, startPoint x: 147, startPoint y: 181, endPoint x: 137, endPoint y: 148, distance: 34.7
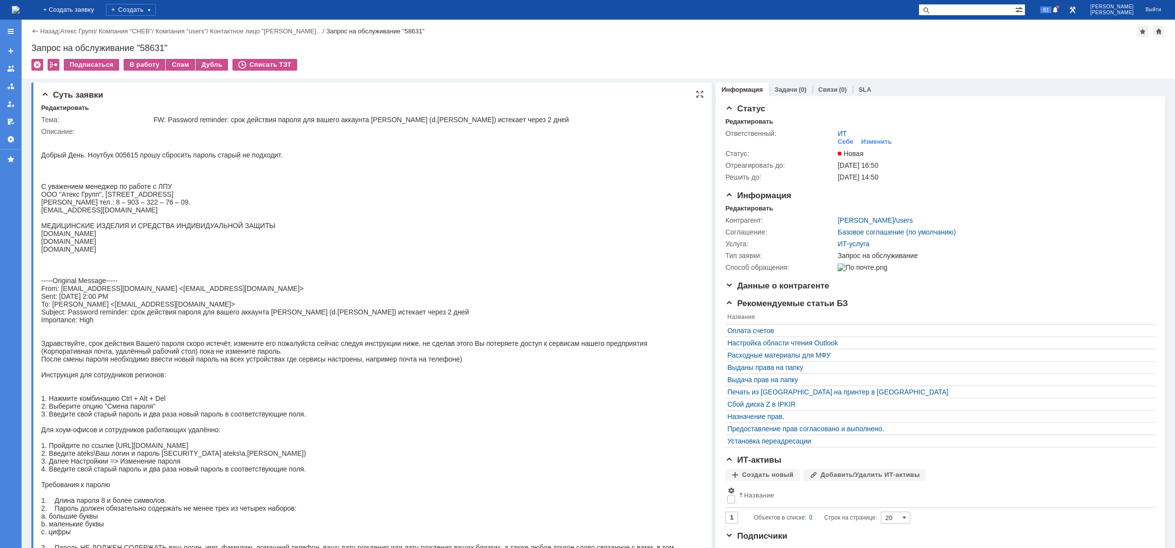
click at [147, 181] on body "Добрый День. Ноутбук 005615 прошу сбросить пароль старый не подходит. С уважени…" at bounding box center [366, 370] width 651 height 471
click at [20, 10] on img at bounding box center [16, 10] width 8 height 8
